Goal: Transaction & Acquisition: Purchase product/service

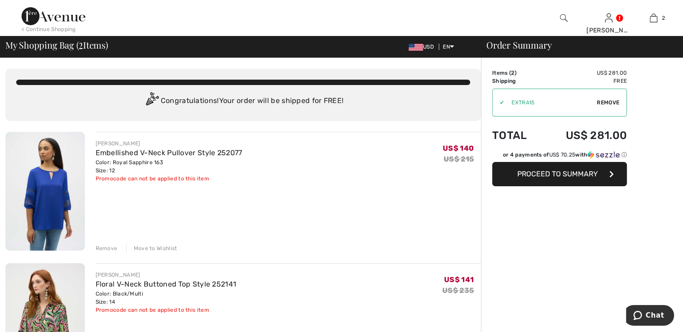
click at [539, 173] on span "Proceed to Summary" at bounding box center [558, 173] width 80 height 9
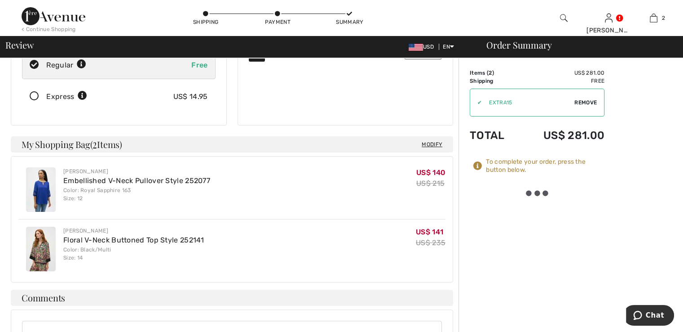
scroll to position [180, 0]
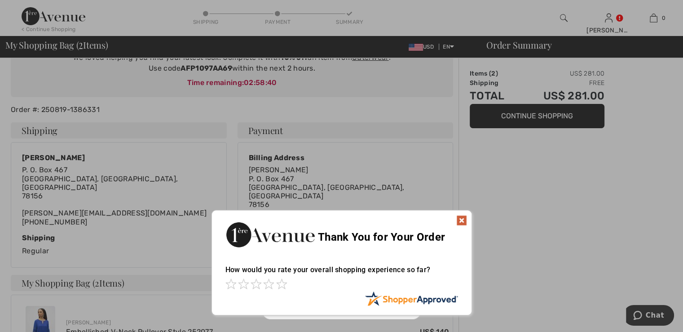
scroll to position [135, 0]
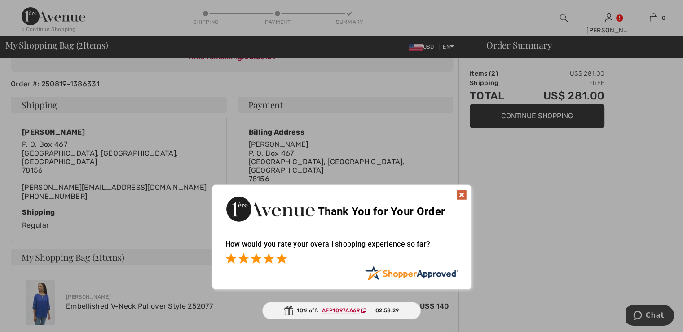
click at [279, 261] on span at bounding box center [281, 257] width 11 height 11
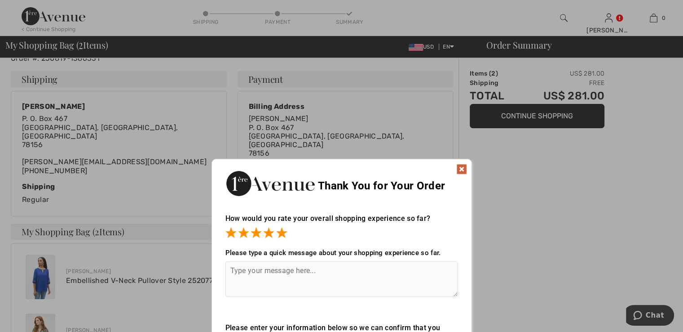
scroll to position [180, 0]
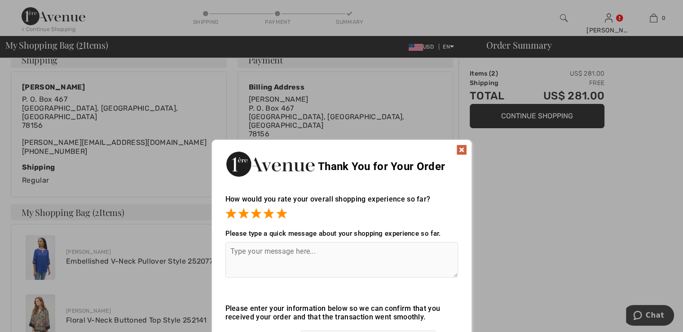
click at [265, 257] on textarea at bounding box center [342, 259] width 233 height 35
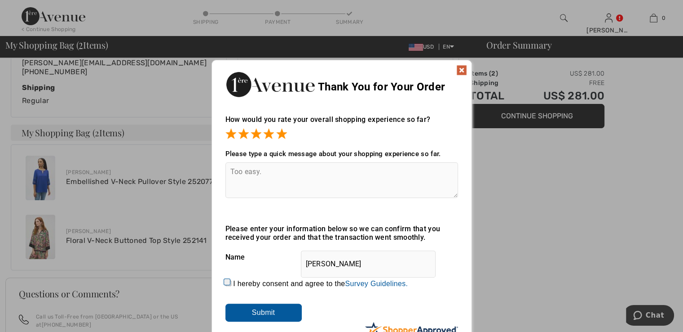
scroll to position [314, 0]
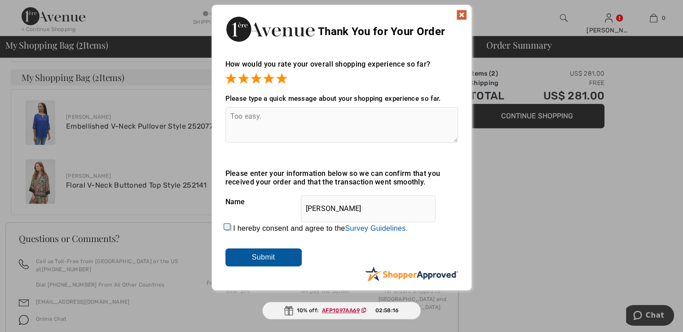
type textarea "Too easy."
click at [226, 226] on input "I hereby consent and agree to the By submitting a review, you grant permission …" at bounding box center [229, 228] width 6 height 6
checkbox input "true"
click at [257, 252] on input "Submit" at bounding box center [264, 257] width 76 height 18
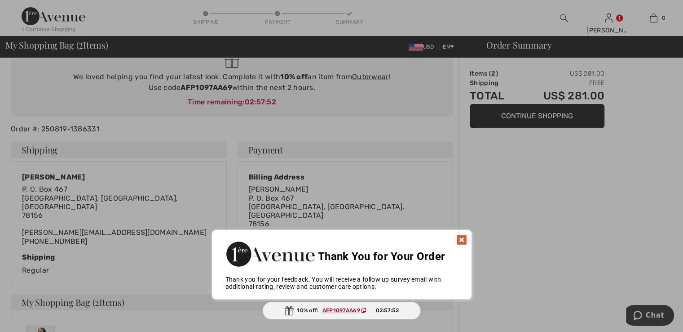
scroll to position [90, 0]
